Goal: Task Accomplishment & Management: Use online tool/utility

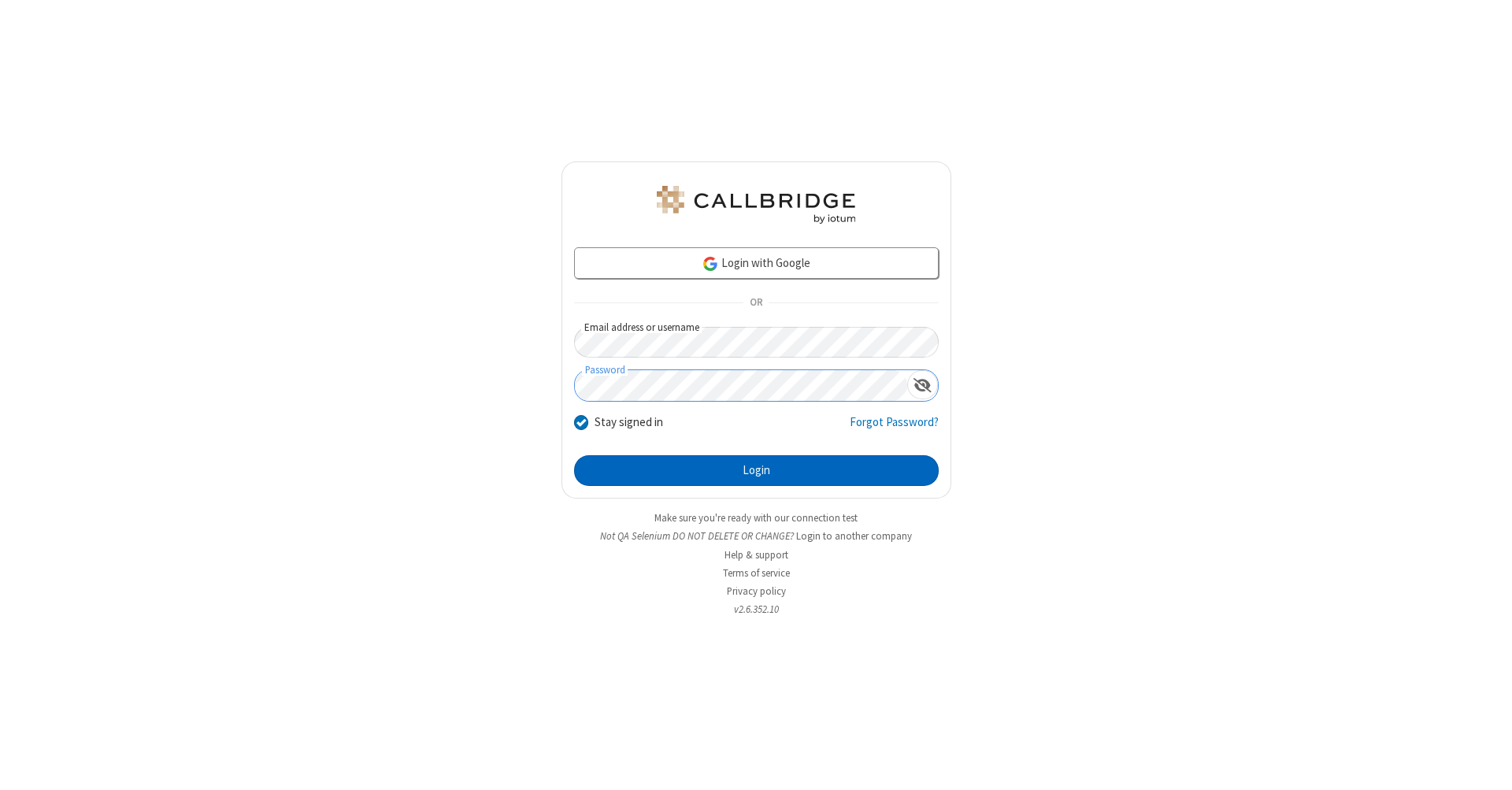
click at [756, 471] on button "Login" at bounding box center [756, 471] width 365 height 32
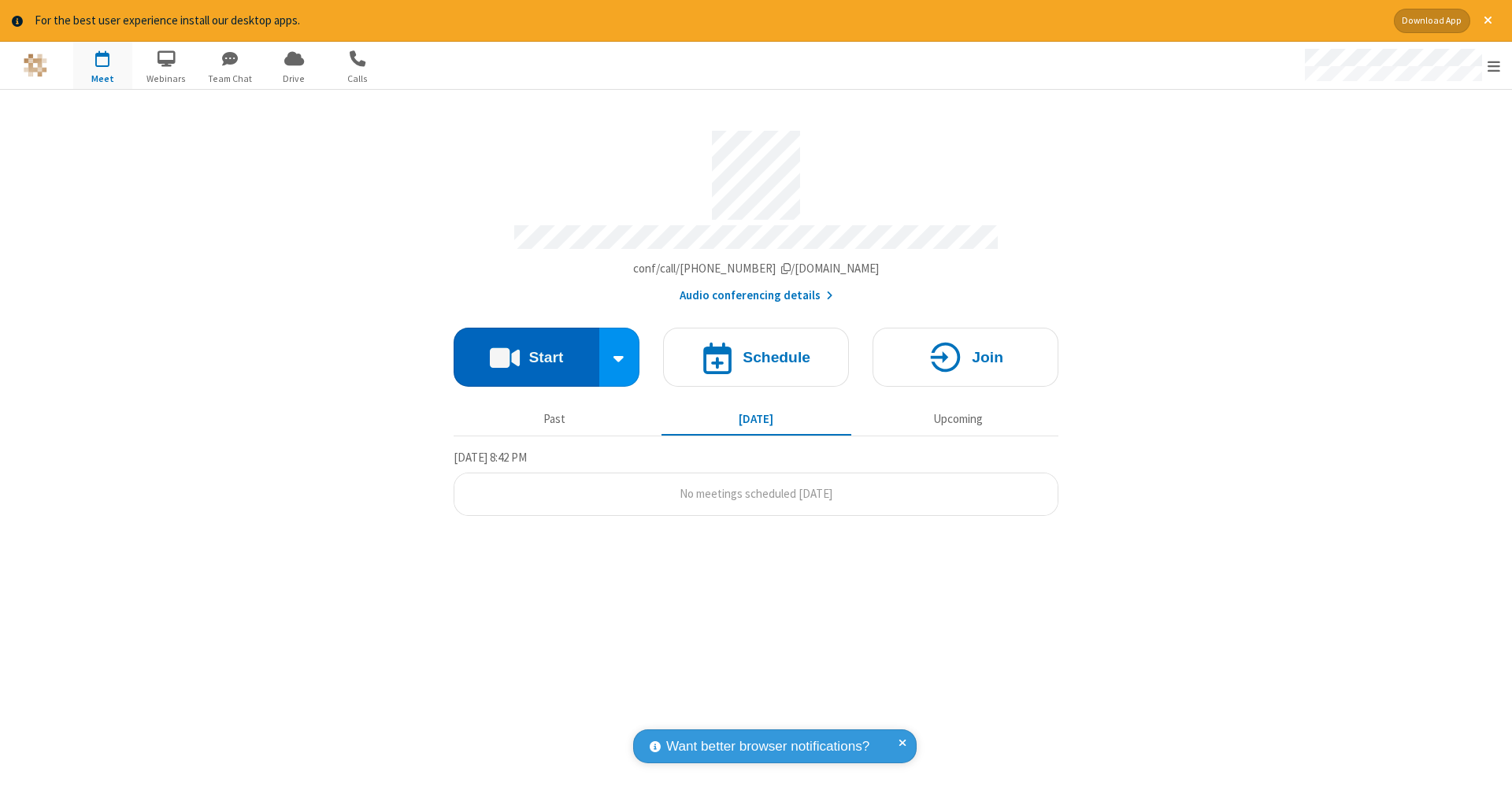
click at [526, 349] on button "Start" at bounding box center [526, 357] width 146 height 59
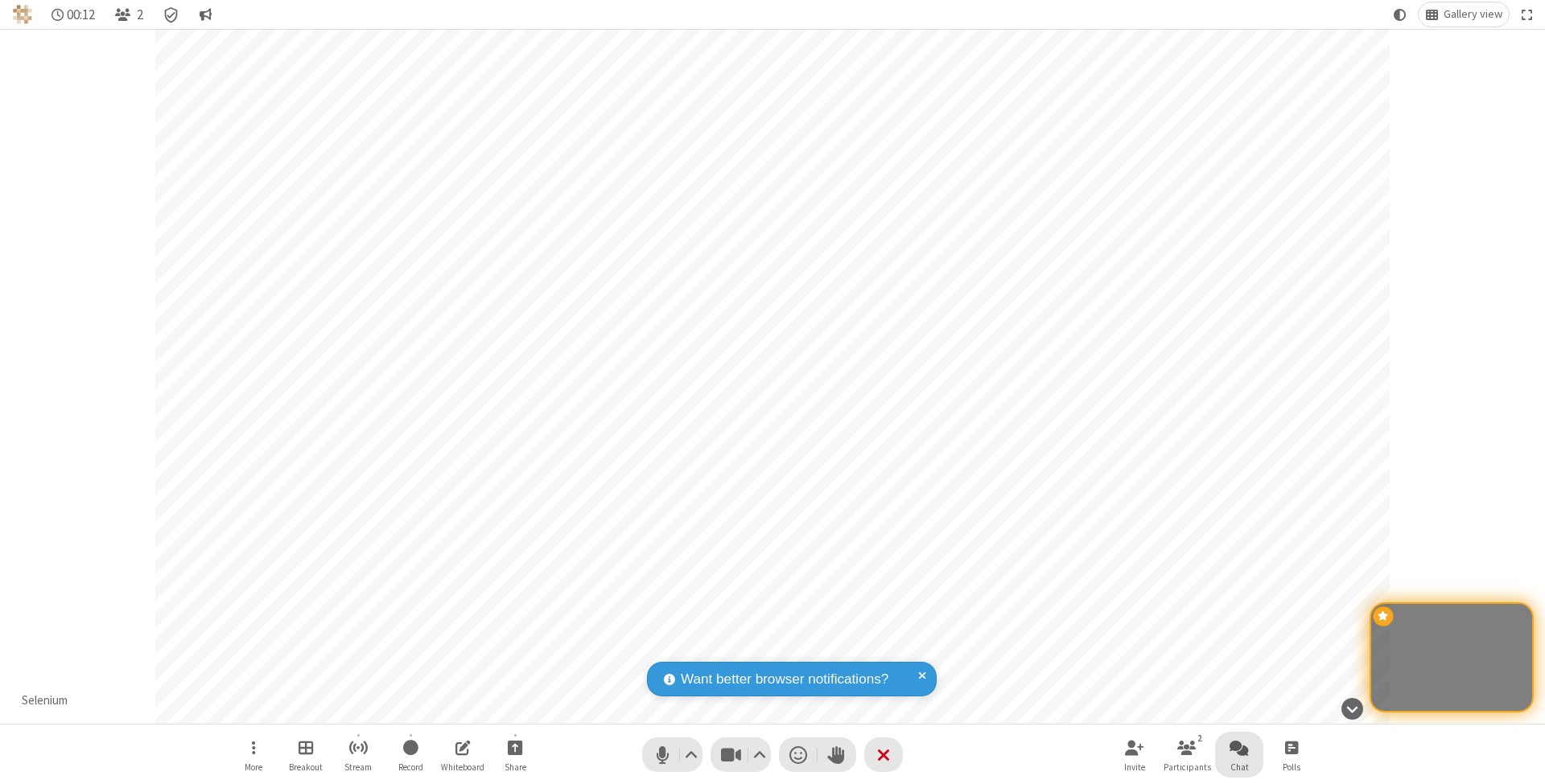
click at [1238, 747] on span "Open chat" at bounding box center [1238, 748] width 19 height 20
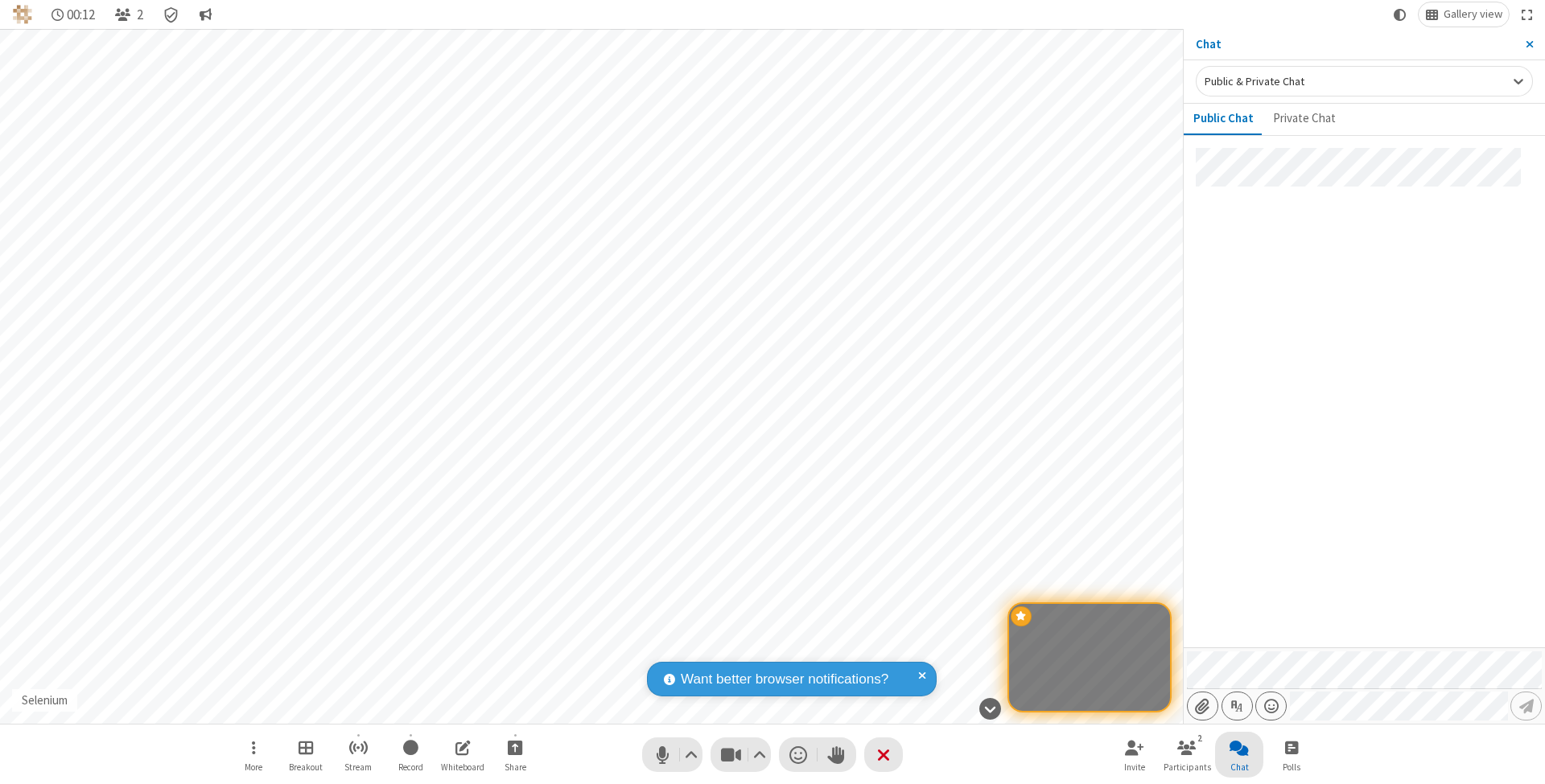
type input "C:\fakepath\doc_test.docx"
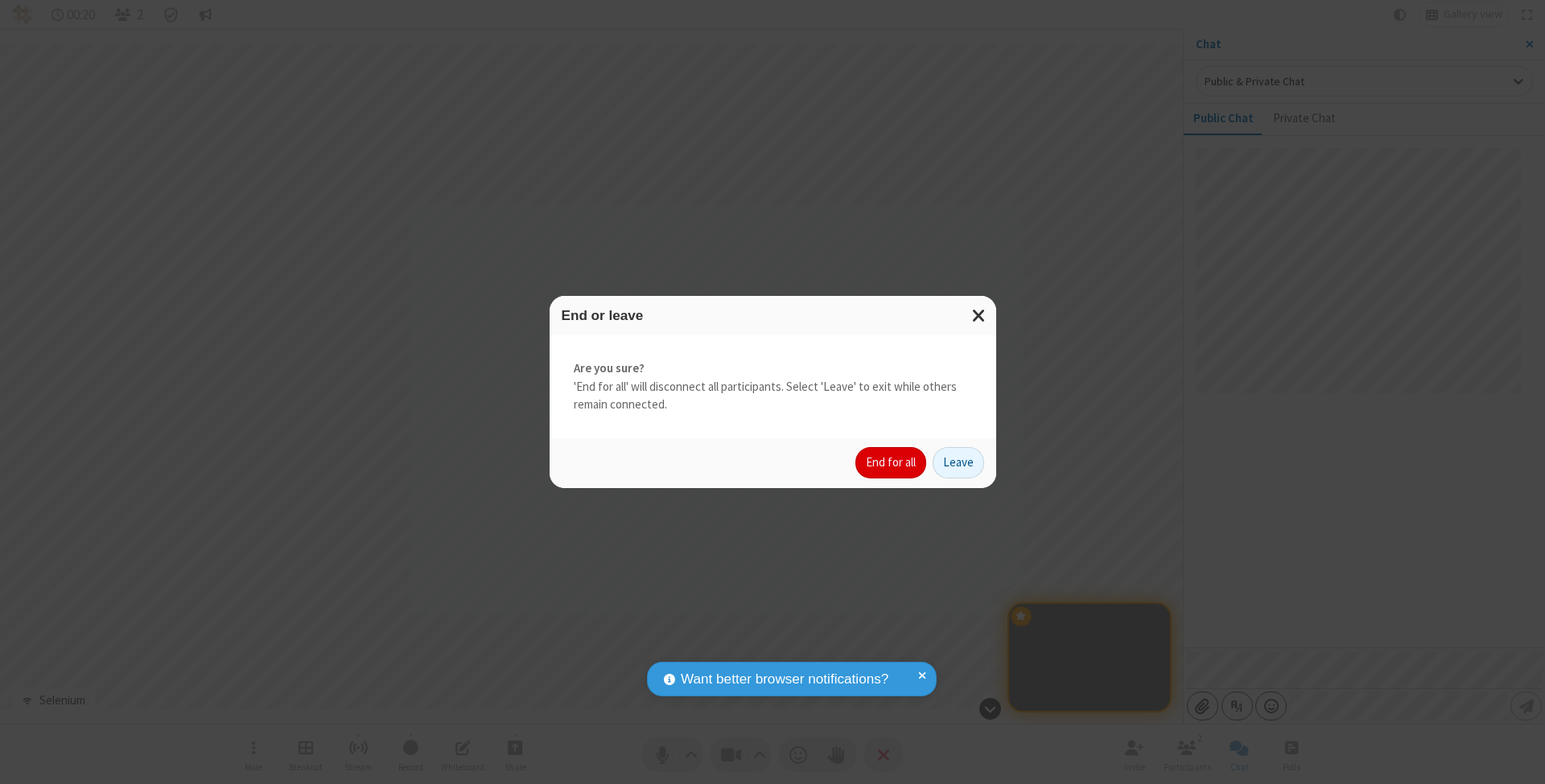
click at [892, 462] on button "End for all" at bounding box center [891, 464] width 71 height 33
